Goal: Information Seeking & Learning: Learn about a topic

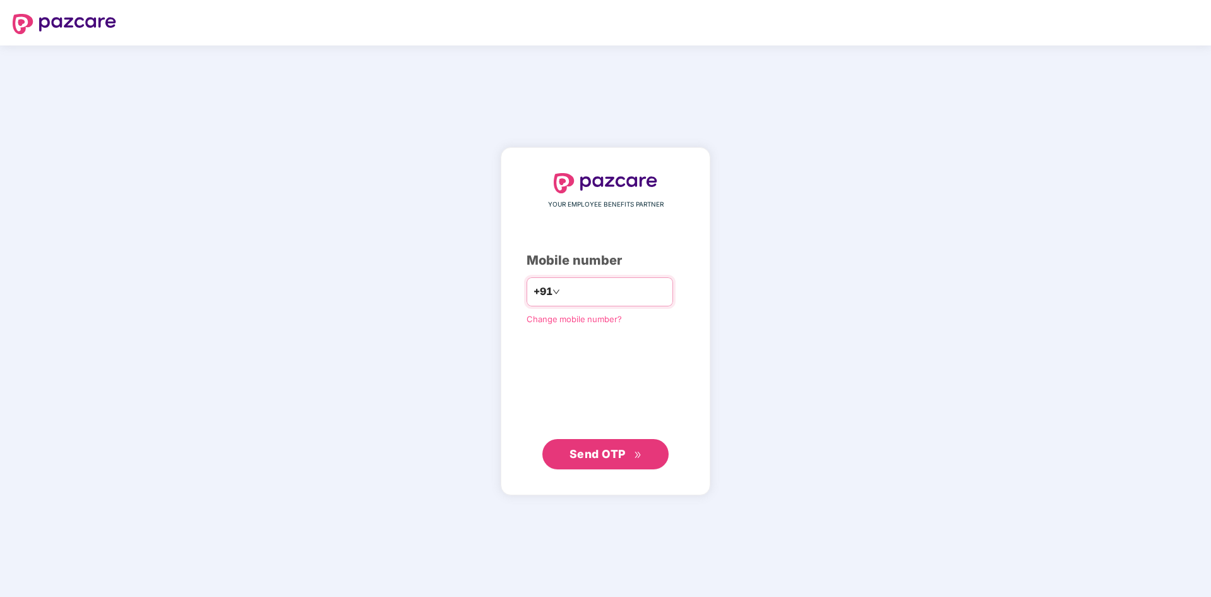
click at [567, 285] on input "number" at bounding box center [615, 292] width 104 height 20
type input "**********"
click at [592, 459] on span "Send OTP" at bounding box center [598, 453] width 56 height 13
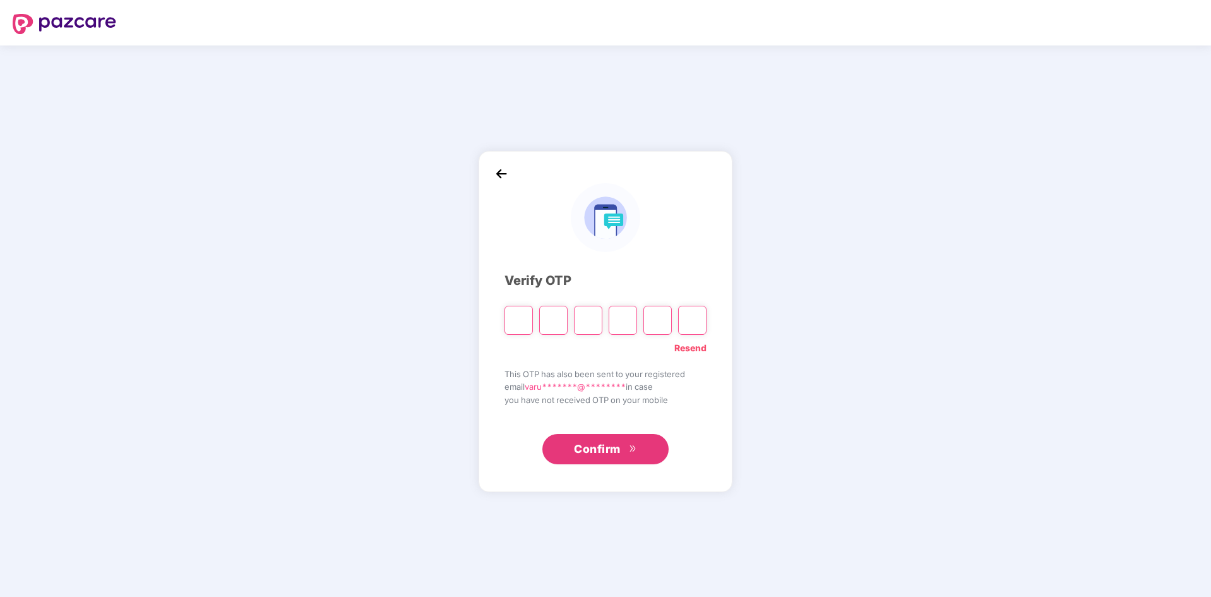
type input "*"
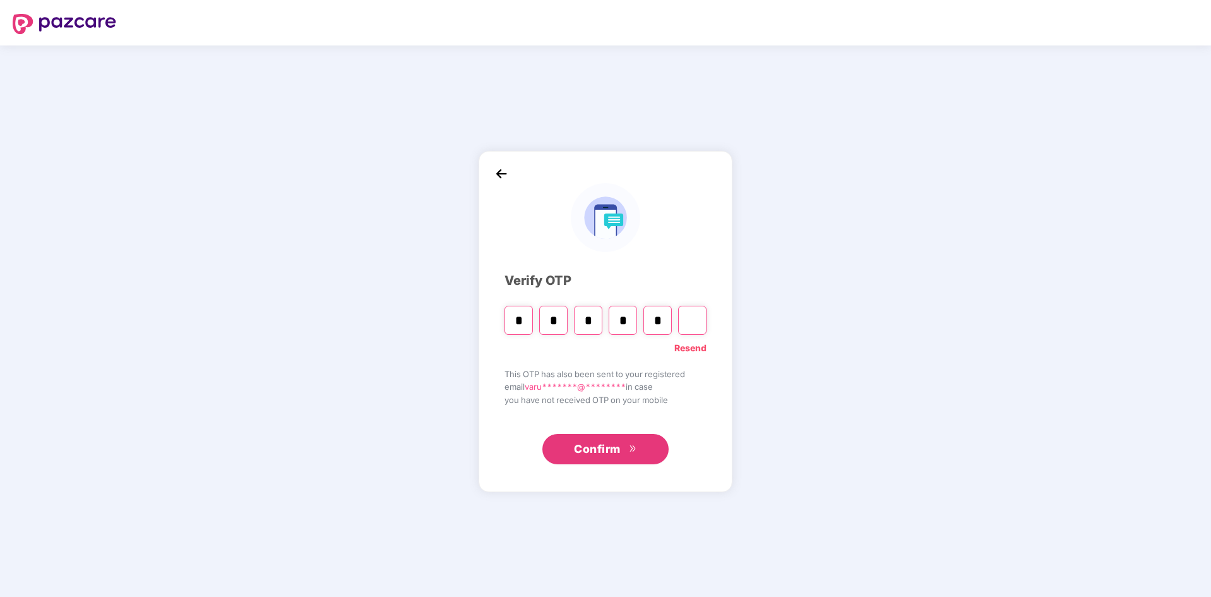
type input "*"
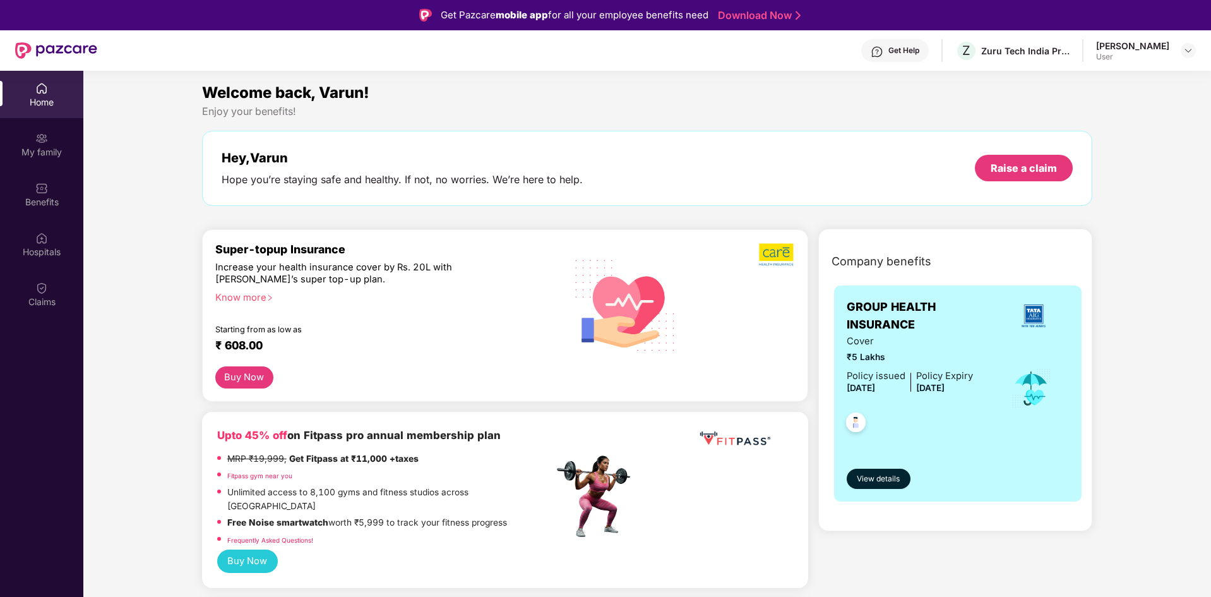
scroll to position [63, 0]
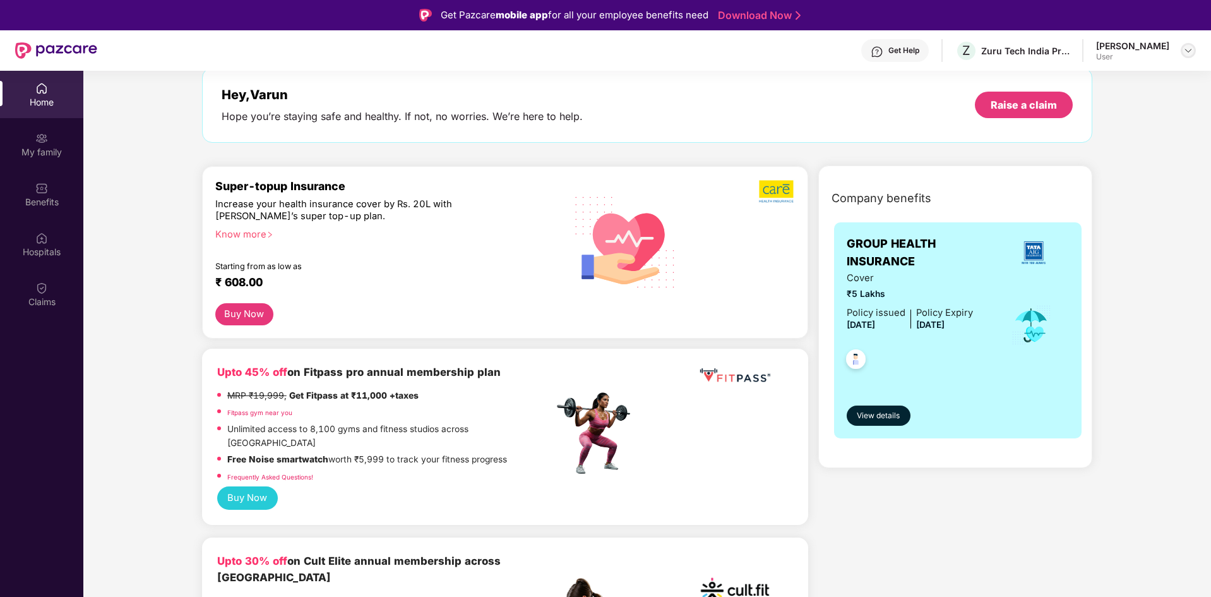
click at [1185, 48] on img at bounding box center [1189, 50] width 10 height 10
drag, startPoint x: 1185, startPoint y: 49, endPoint x: 1171, endPoint y: 67, distance: 23.4
click at [1185, 49] on img at bounding box center [1189, 50] width 10 height 10
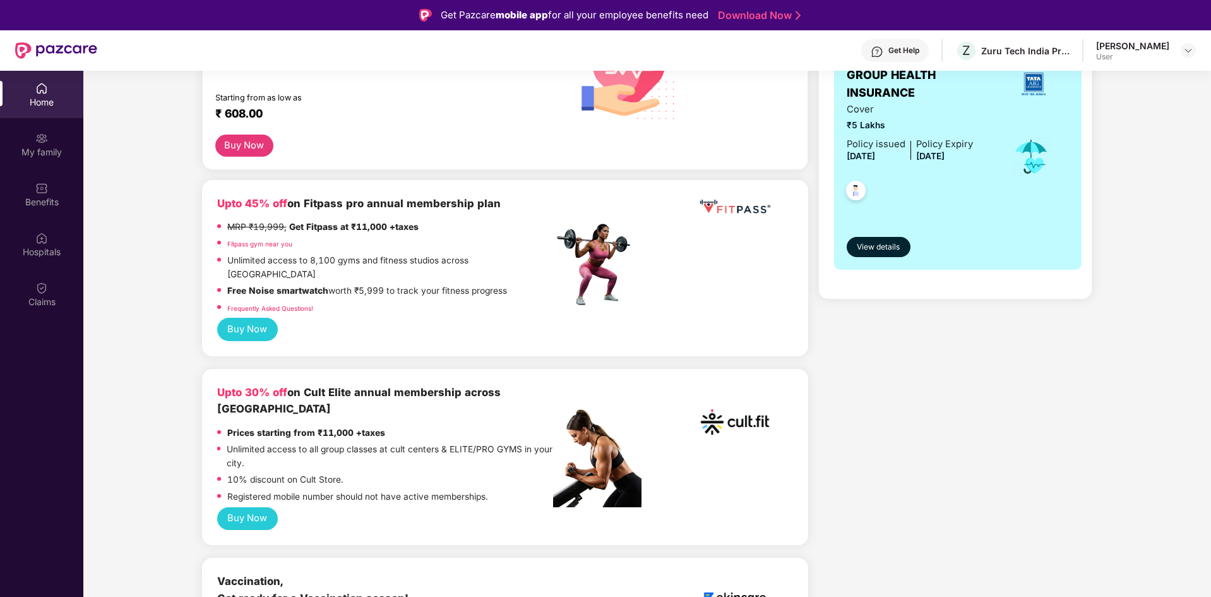
scroll to position [0, 0]
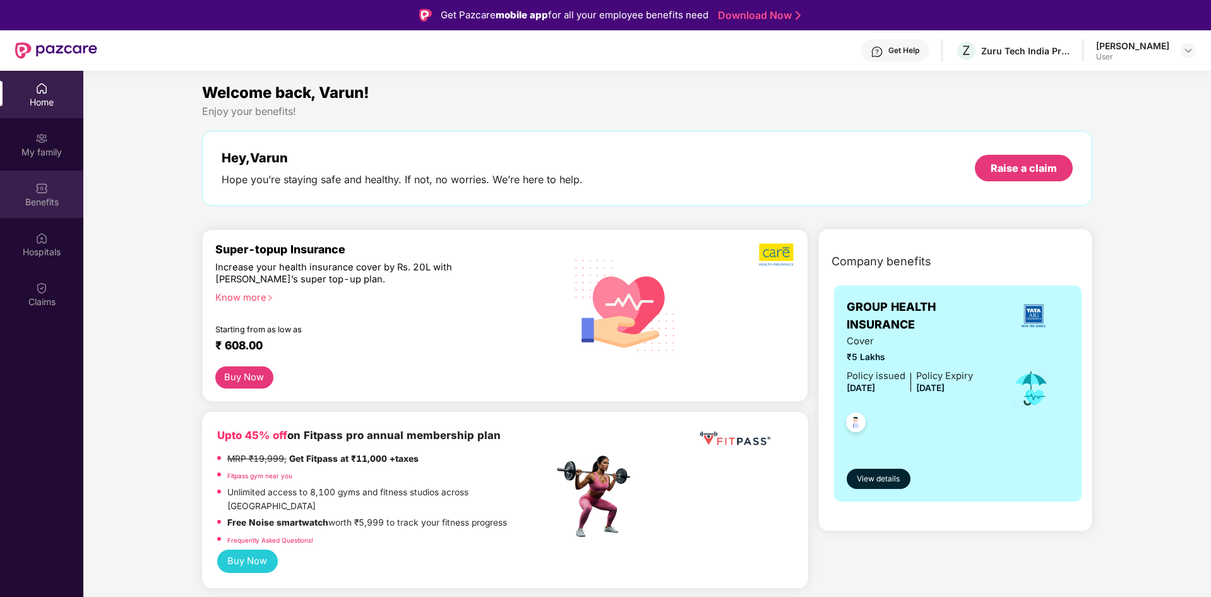
click at [36, 203] on div "Benefits" at bounding box center [41, 202] width 83 height 13
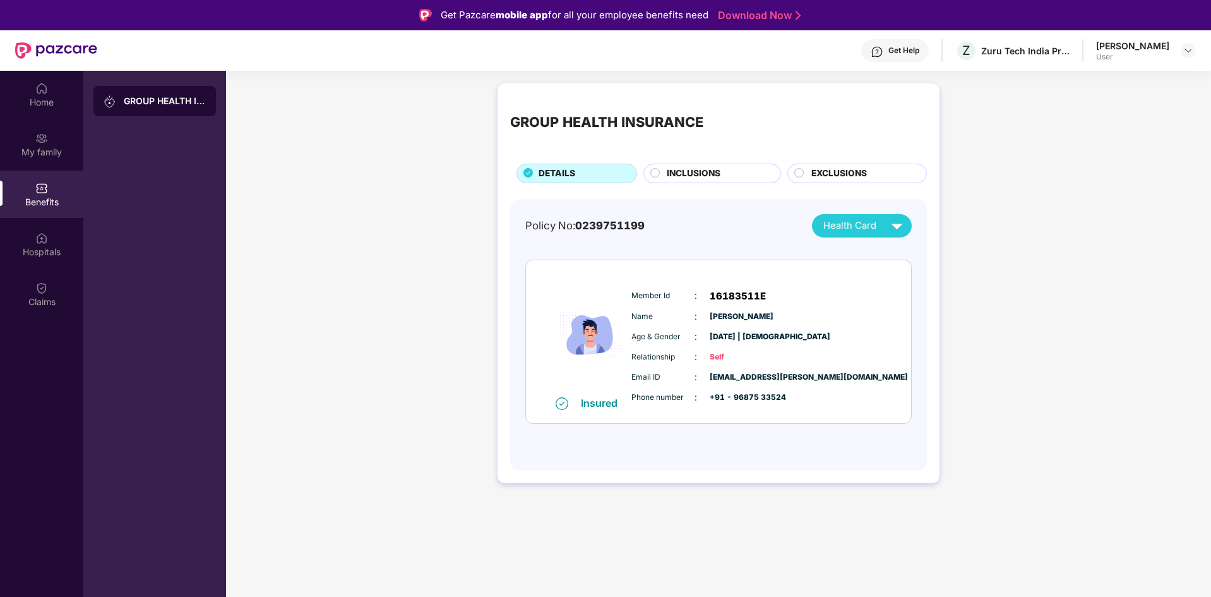
drag, startPoint x: 678, startPoint y: 160, endPoint x: 676, endPoint y: 169, distance: 9.2
click at [679, 160] on div "GROUP HEALTH INSURANCE DETAILS INCLUSIONS EXCLUSIONS" at bounding box center [718, 139] width 417 height 87
click at [674, 175] on span "INCLUSIONS" at bounding box center [694, 174] width 54 height 14
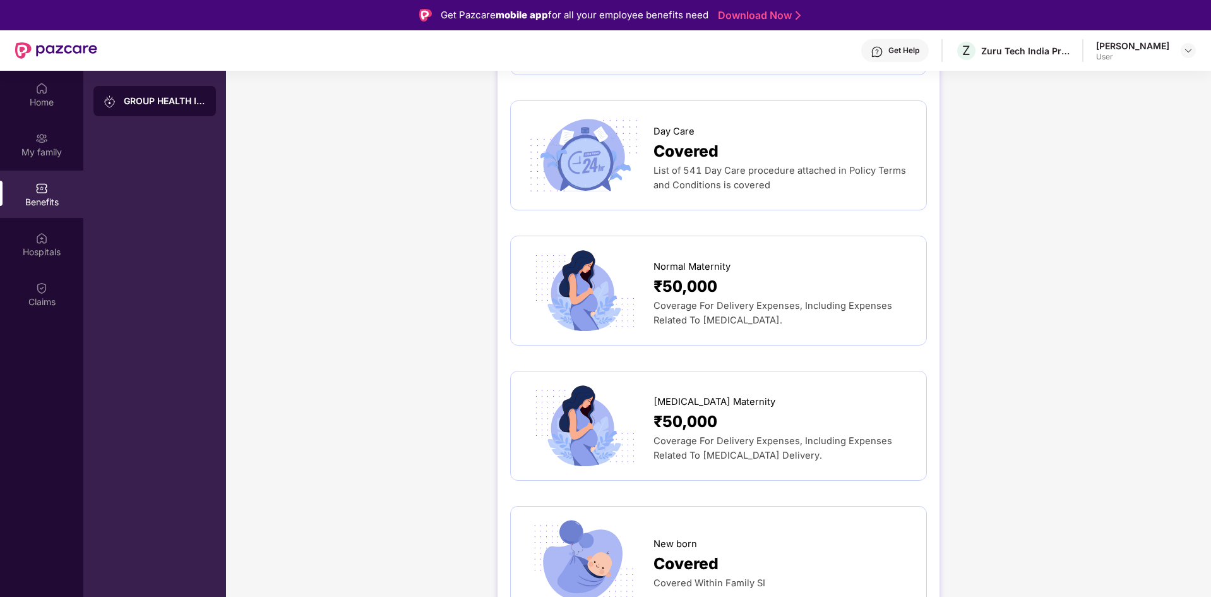
scroll to position [1326, 0]
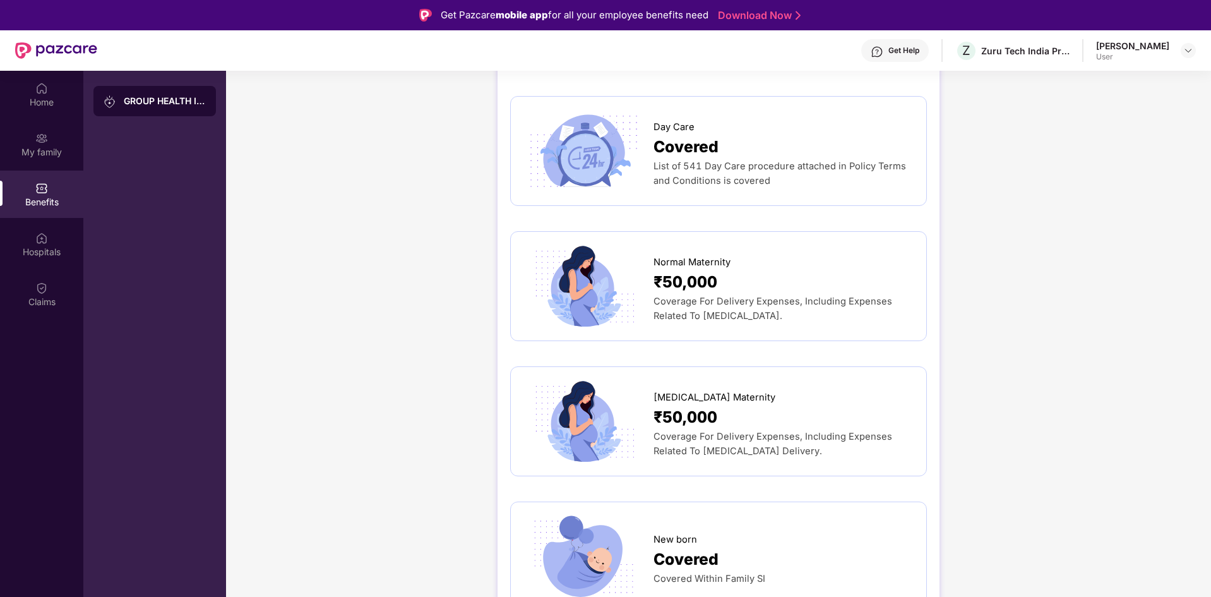
click at [1002, 211] on div "GROUP HEALTH INSURANCE DETAILS INCLUSIONS EXCLUSIONS Sum Insured ₹5,00,000 Self…" at bounding box center [718, 388] width 985 height 3274
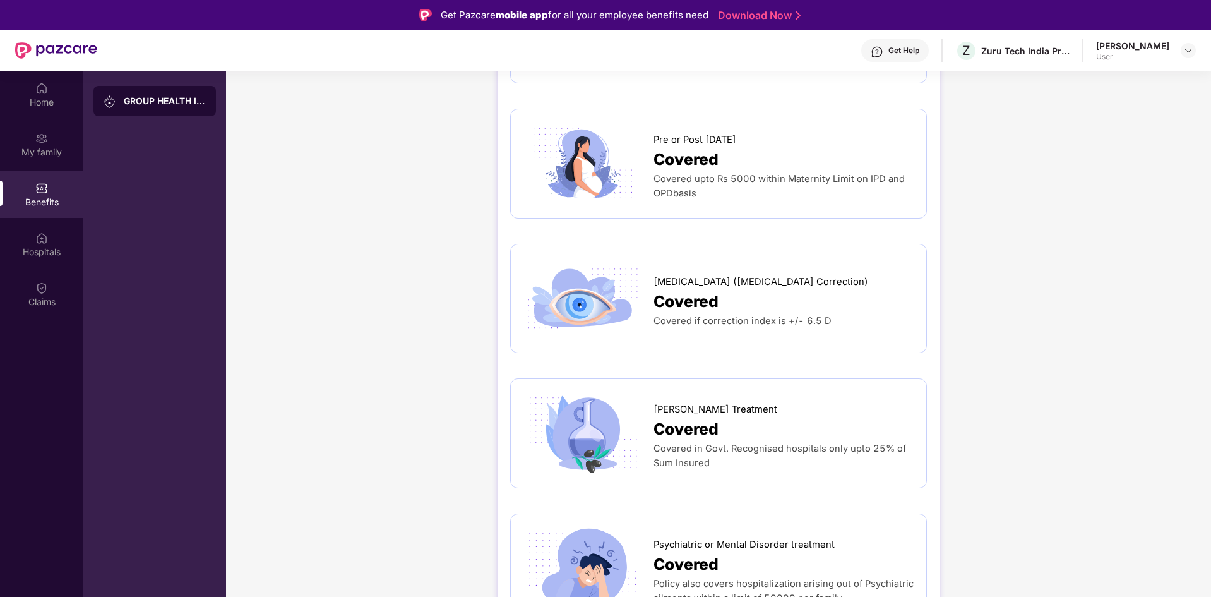
scroll to position [1832, 0]
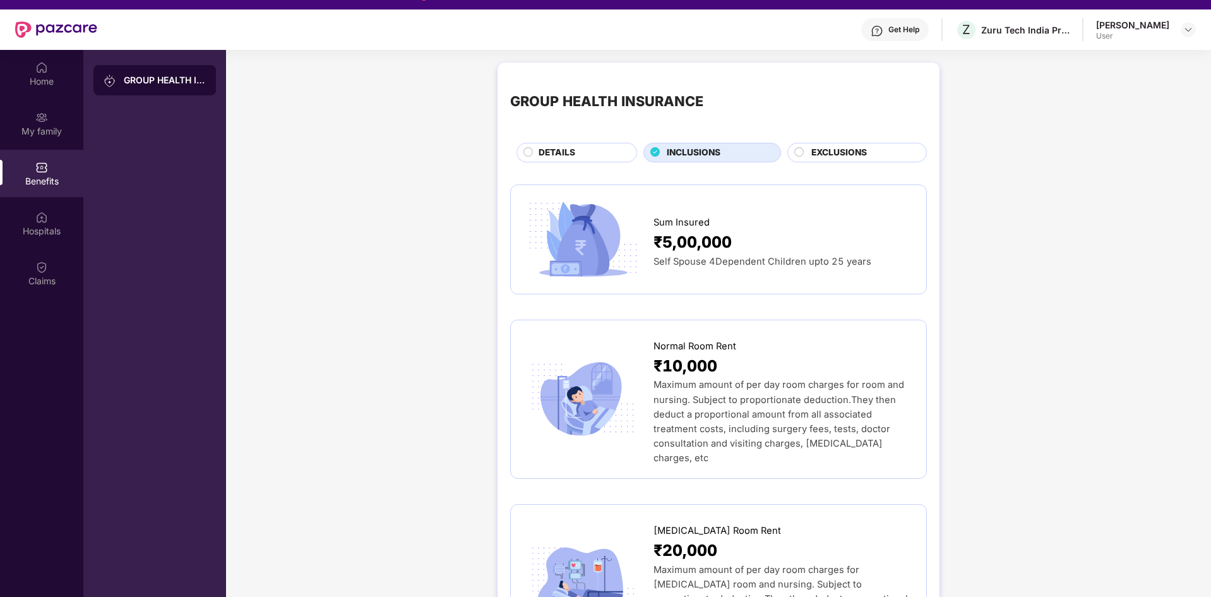
scroll to position [0, 0]
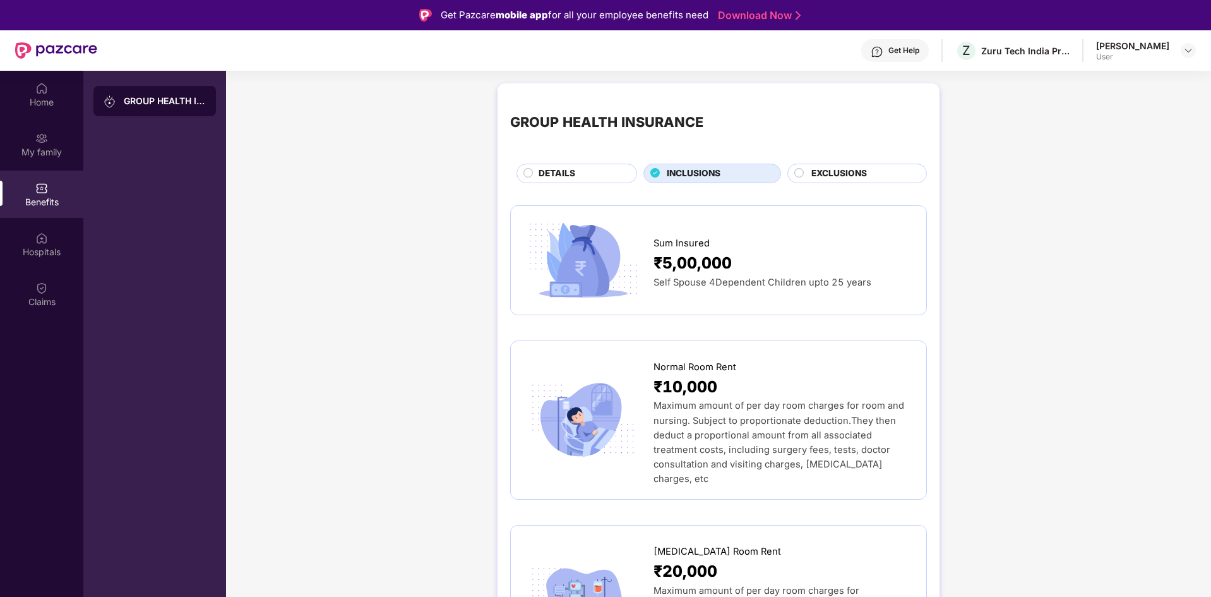
click at [566, 172] on span "DETAILS" at bounding box center [557, 174] width 37 height 14
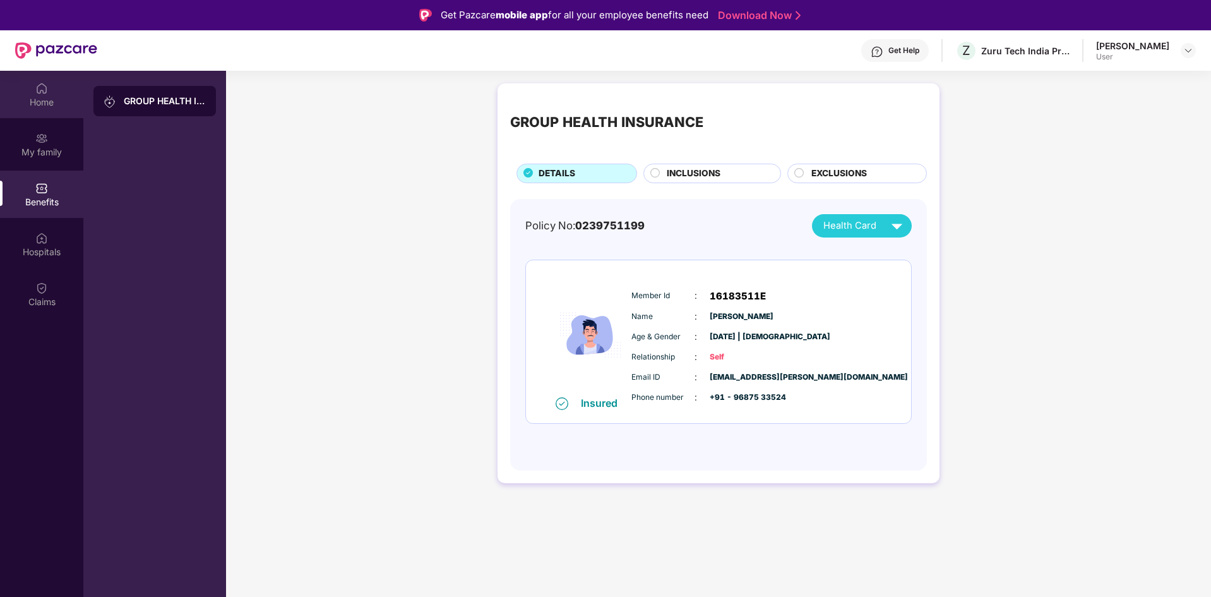
click at [47, 100] on div "Home" at bounding box center [41, 102] width 83 height 13
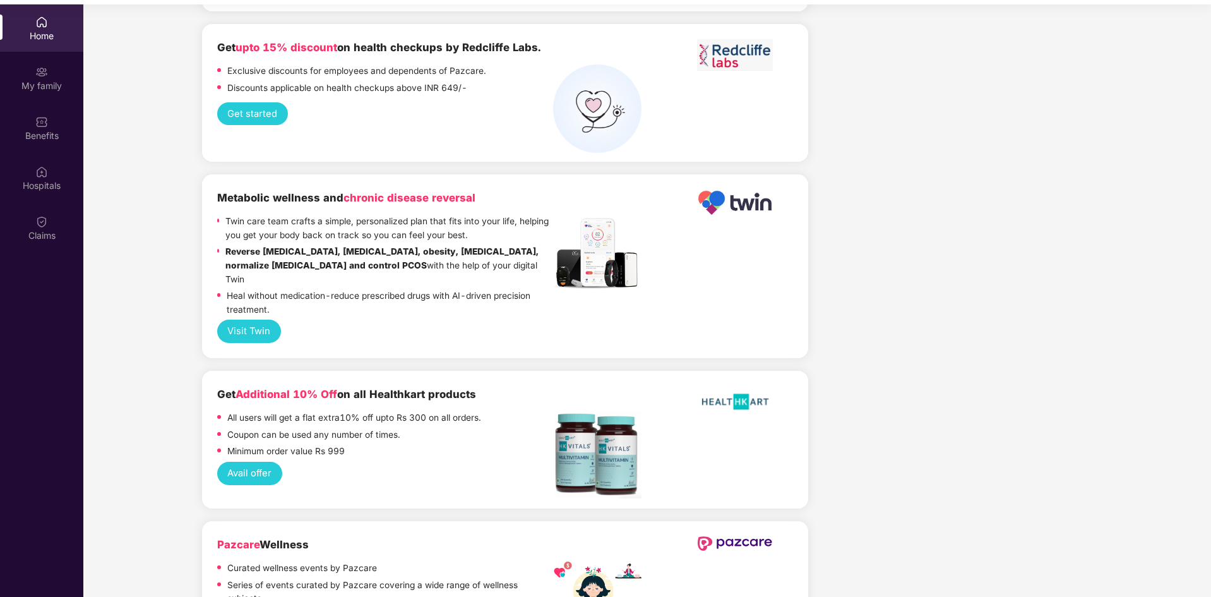
scroll to position [71, 0]
